Goal: Transaction & Acquisition: Purchase product/service

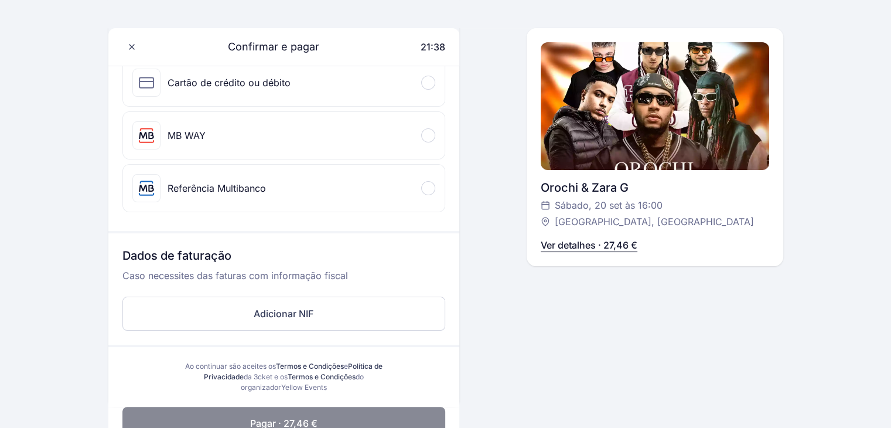
scroll to position [176, 0]
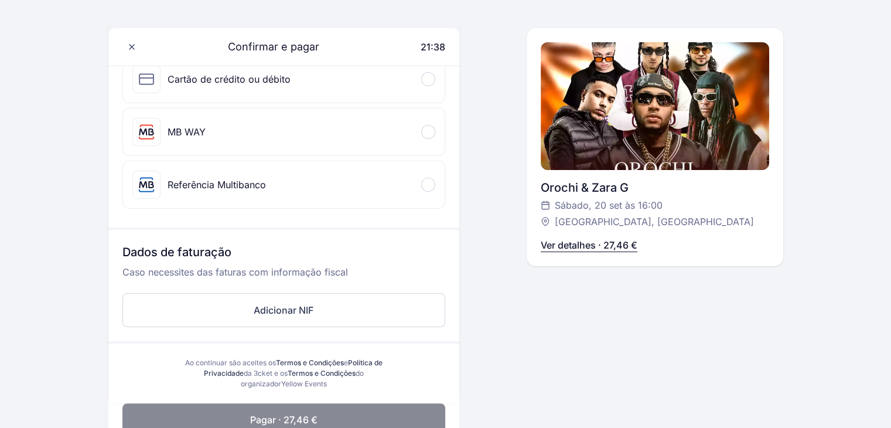
click at [288, 195] on div "Referência Multibanco" at bounding box center [284, 184] width 322 height 47
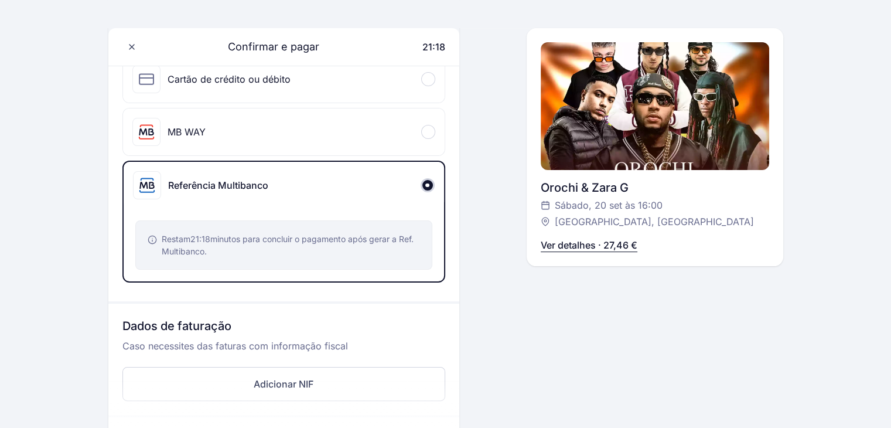
click at [264, 225] on div "Restam 21:18 minutos para concluir o pagamento após gerar a Ref. Multibanco." at bounding box center [283, 244] width 297 height 49
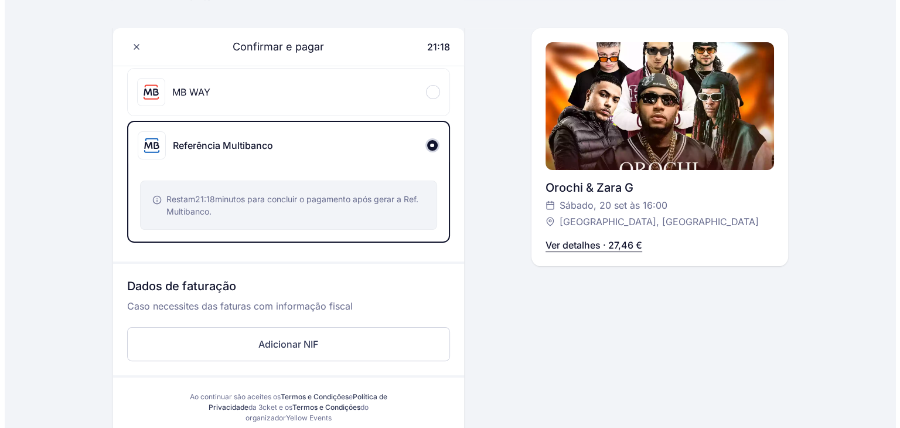
scroll to position [293, 0]
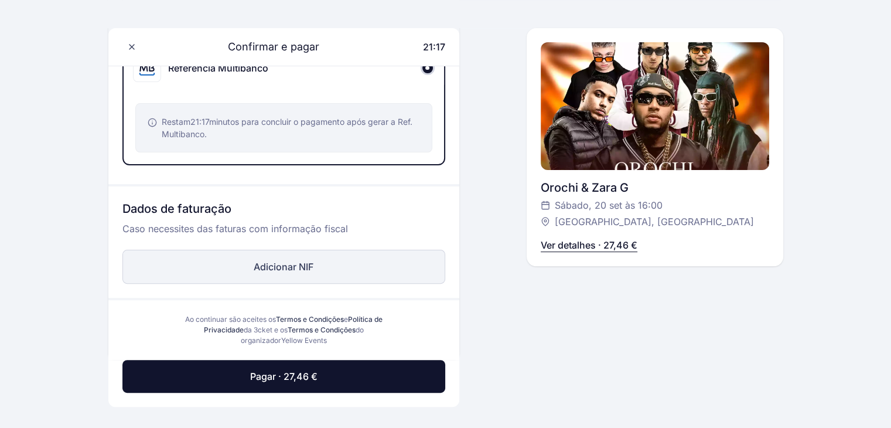
click at [274, 265] on button "Adicionar NIF" at bounding box center [283, 267] width 323 height 34
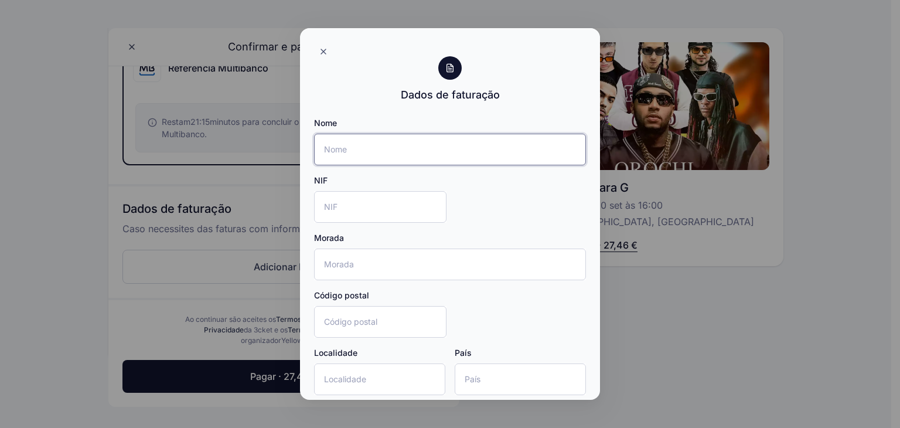
click at [384, 153] on input "Nome" at bounding box center [450, 150] width 272 height 32
type input "[PERSON_NAME]"
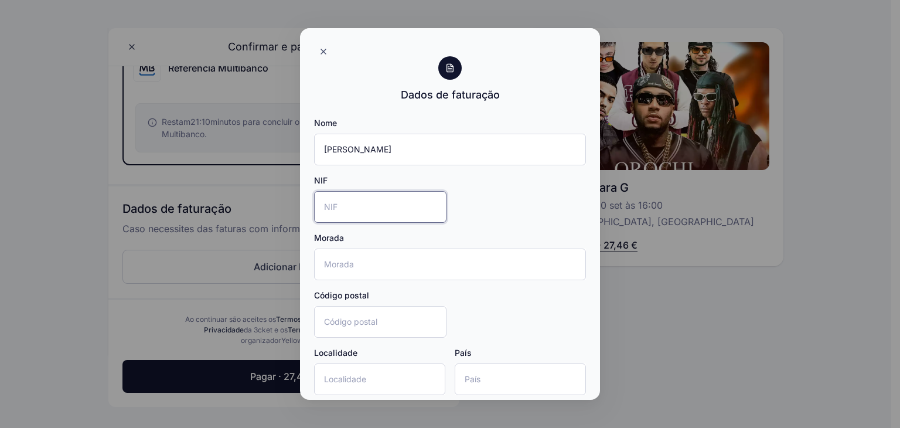
click at [328, 202] on input "NIF" at bounding box center [380, 207] width 132 height 32
type input "229870040"
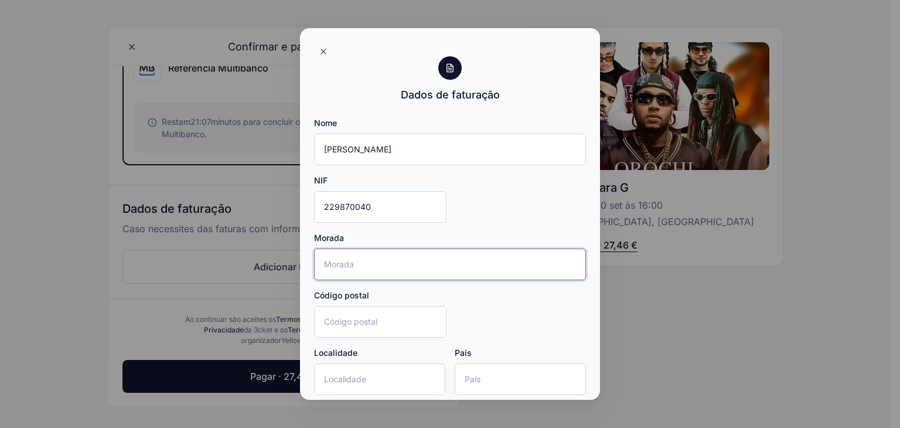
click at [379, 264] on input "Morada" at bounding box center [450, 264] width 272 height 32
type input "[STREET_ADDRESS]"
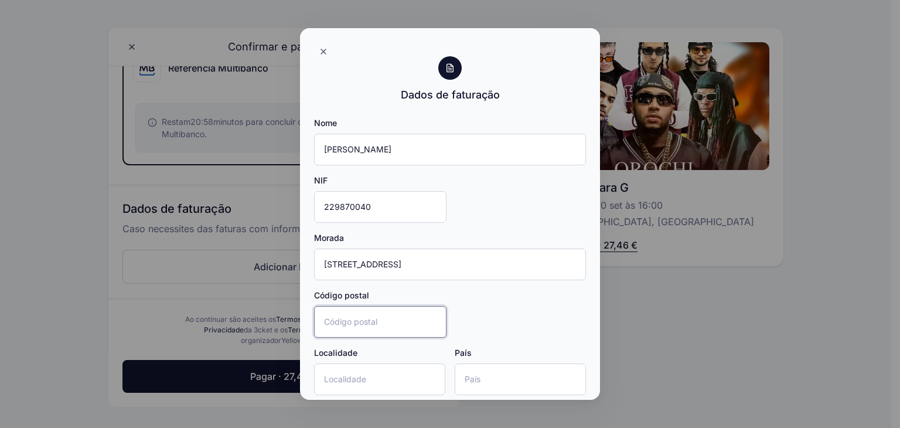
type input "4410-152"
type input "São [PERSON_NAME] da Marinha"
type input "[GEOGRAPHIC_DATA]"
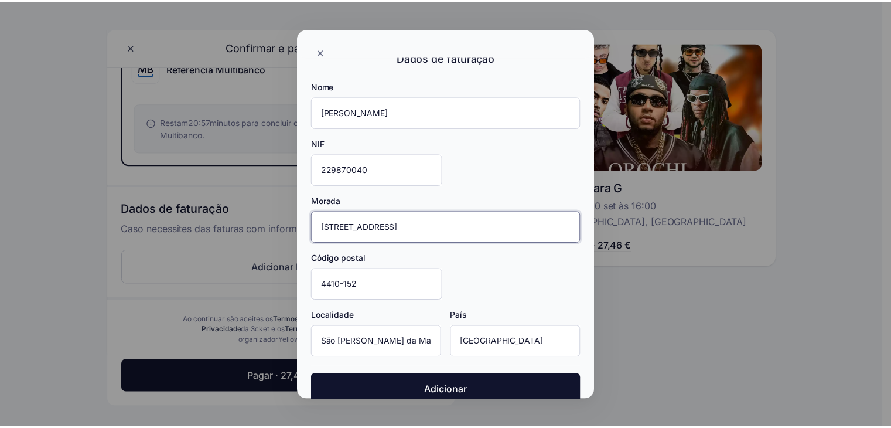
scroll to position [57, 0]
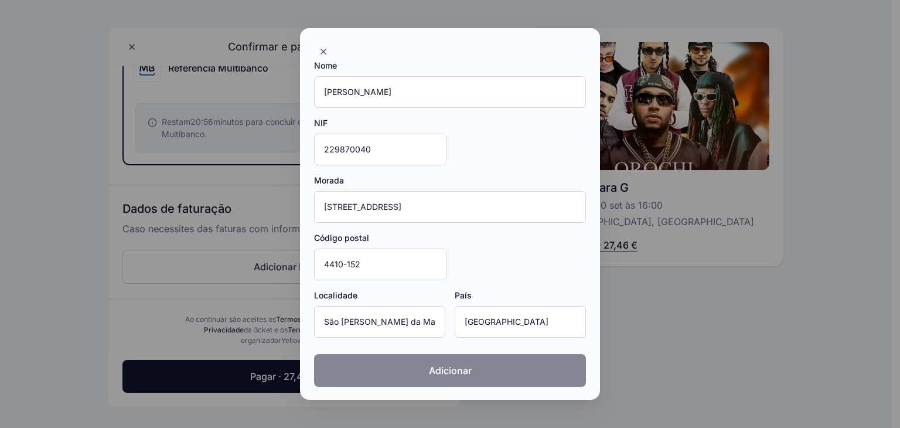
click at [455, 369] on span "Adicionar" at bounding box center [450, 370] width 43 height 14
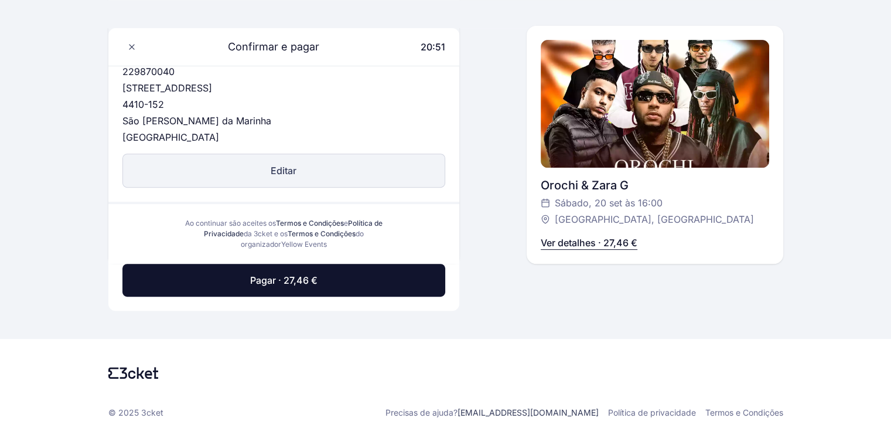
scroll to position [493, 0]
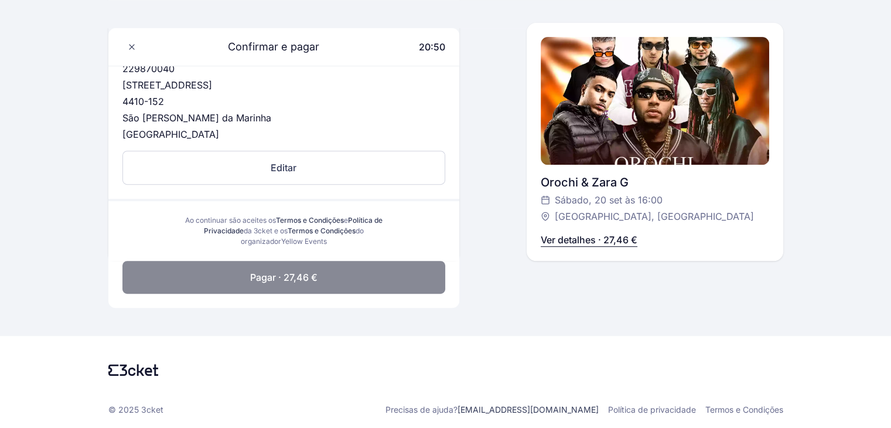
click at [353, 277] on button "Pagar · 27,46 €" at bounding box center [283, 277] width 323 height 33
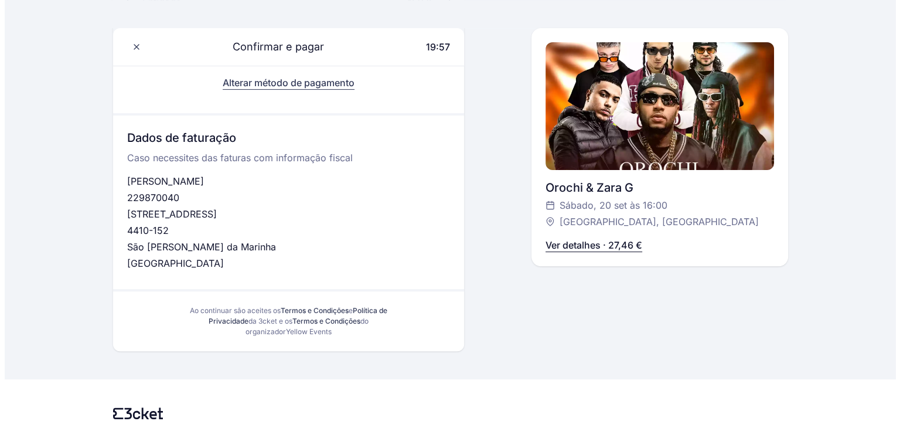
scroll to position [0, 0]
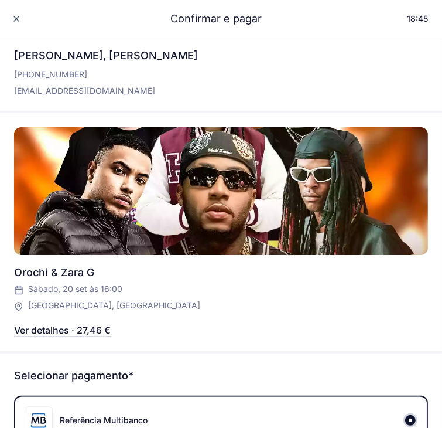
drag, startPoint x: 149, startPoint y: 319, endPoint x: 190, endPoint y: 319, distance: 41.0
copy span "138650482"
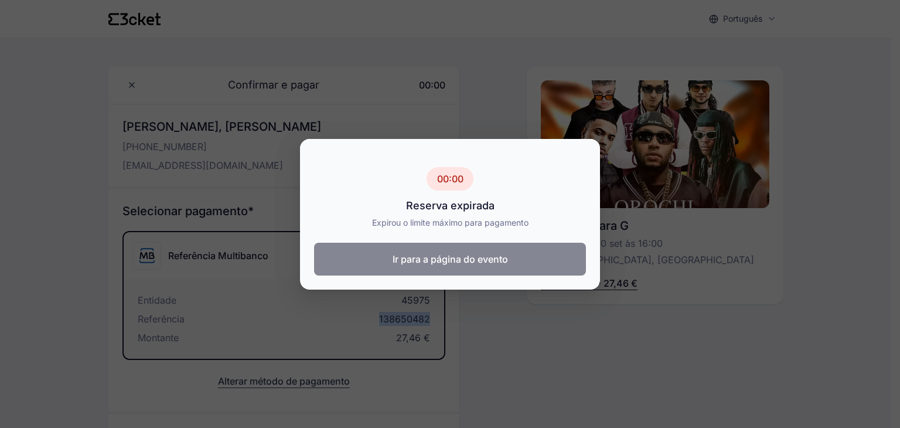
click at [424, 268] on button "Ir para a página do evento" at bounding box center [450, 259] width 272 height 33
